Goal: Information Seeking & Learning: Learn about a topic

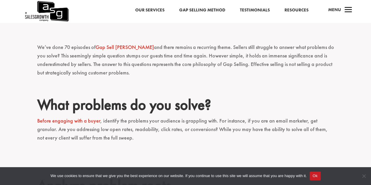
scroll to position [349, 0]
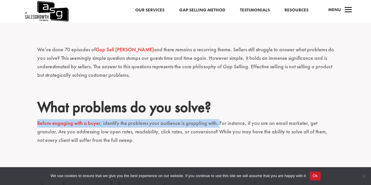
drag, startPoint x: 37, startPoint y: 105, endPoint x: 216, endPoint y: 107, distance: 179.7
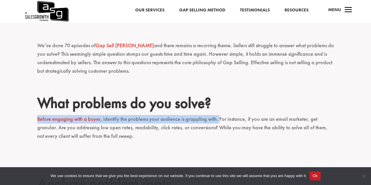
scroll to position [381, 0]
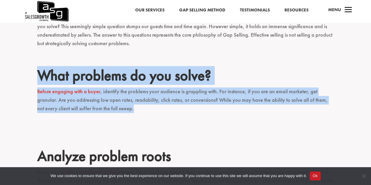
drag, startPoint x: 37, startPoint y: 55, endPoint x: 190, endPoint y: 93, distance: 157.9
copy div "What problems do you solve? Before engaging with a buyer , identify the problem…"
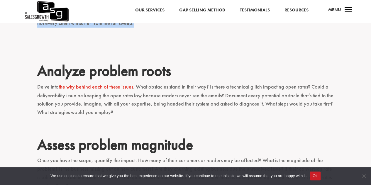
scroll to position [469, 0]
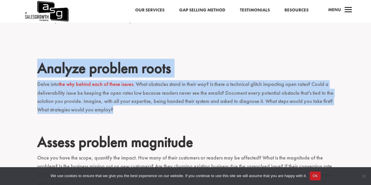
drag, startPoint x: 54, startPoint y: 52, endPoint x: 130, endPoint y: 96, distance: 88.3
click at [130, 96] on div "We’ve done 70 episodes of Gap Sell [PERSON_NAME] and there remains a recurring …" at bounding box center [185, 159] width 297 height 811
copy div "Analyze problem roots Delve into the why behind each of these issues . What obs…"
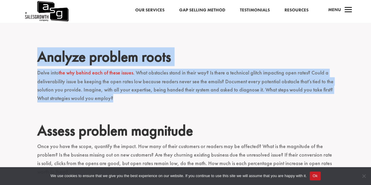
scroll to position [498, 0]
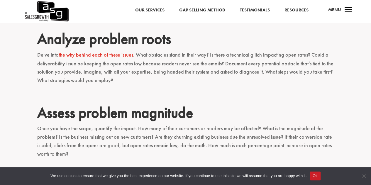
click at [120, 103] on h2 "Assess problem magnitude" at bounding box center [185, 113] width 297 height 21
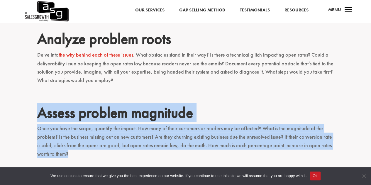
drag, startPoint x: 53, startPoint y: 97, endPoint x: 80, endPoint y: 139, distance: 50.6
click at [80, 139] on div "We’ve done 70 episodes of Gap Sell [PERSON_NAME] and there remains a recurring …" at bounding box center [185, 130] width 297 height 811
copy div "Assess problem magnitude Once you have the scope, quantify the impact. How many…"
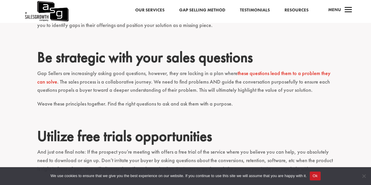
scroll to position [674, 0]
